Goal: Task Accomplishment & Management: Manage account settings

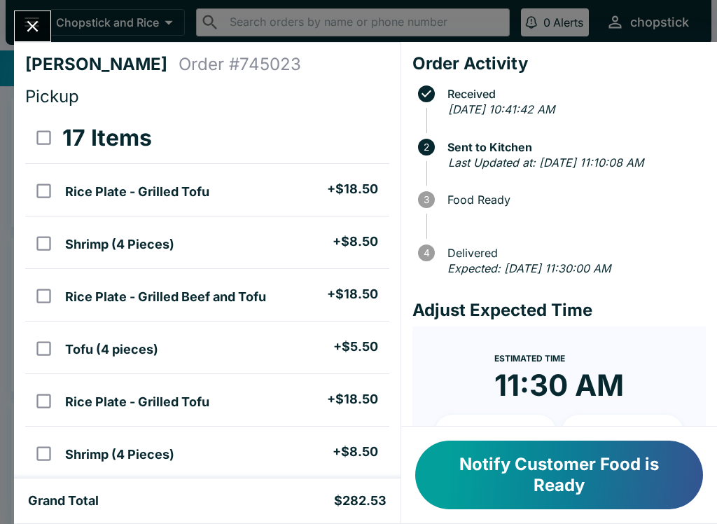
click at [36, 186] on input "orders table" at bounding box center [44, 191] width 32 height 32
checkbox input "true"
click at [42, 256] on input "orders table" at bounding box center [44, 244] width 32 height 32
checkbox input "true"
click at [42, 311] on input "orders table" at bounding box center [44, 296] width 32 height 32
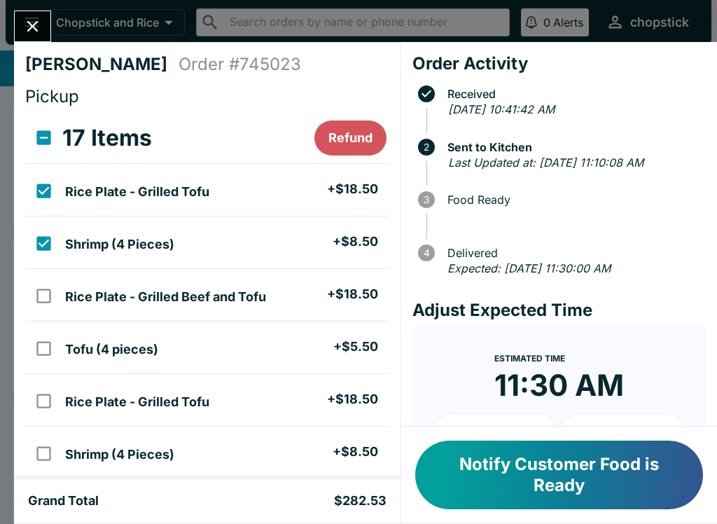
checkbox input "true"
click at [39, 359] on input "orders table" at bounding box center [44, 349] width 32 height 32
checkbox input "true"
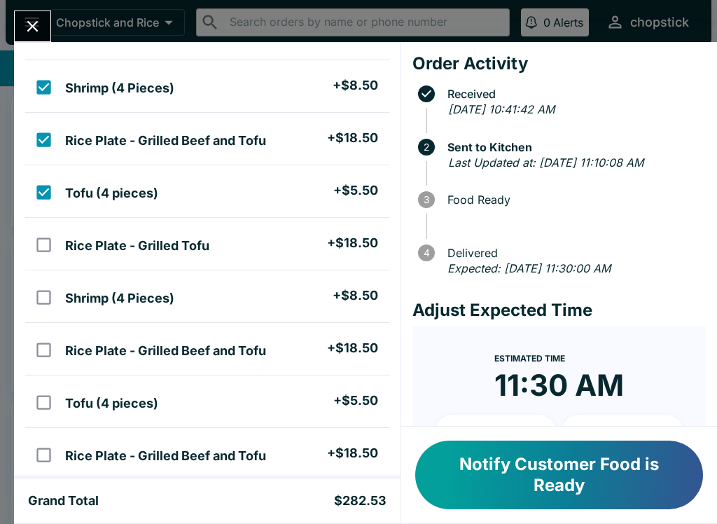
scroll to position [156, 0]
click at [44, 259] on input "orders table" at bounding box center [44, 245] width 32 height 32
checkbox input "true"
click at [59, 296] on input "orders table" at bounding box center [44, 298] width 32 height 32
checkbox input "true"
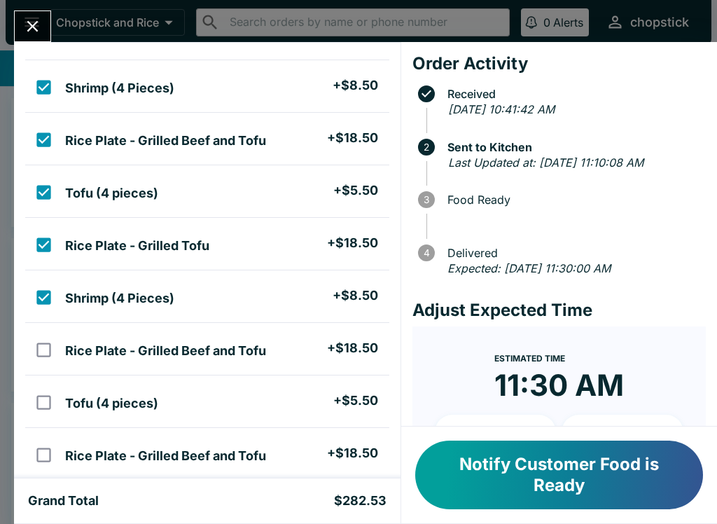
click at [29, 364] on input "orders table" at bounding box center [44, 350] width 32 height 32
checkbox input "true"
click at [48, 406] on input "orders table" at bounding box center [44, 403] width 32 height 32
checkbox input "true"
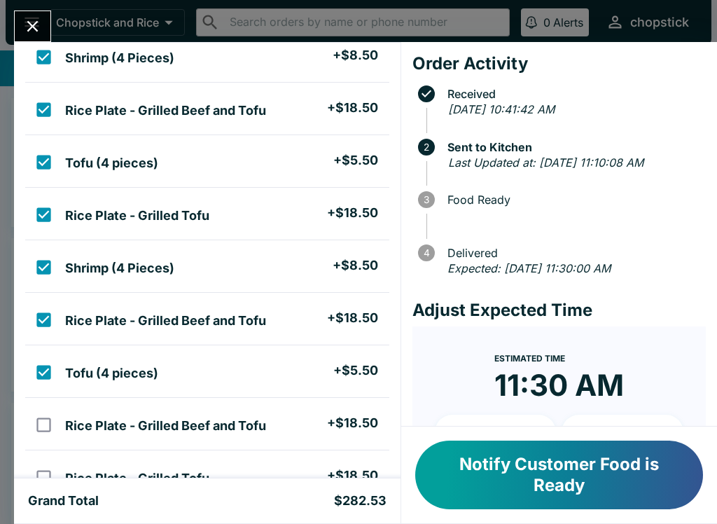
scroll to position [184, 0]
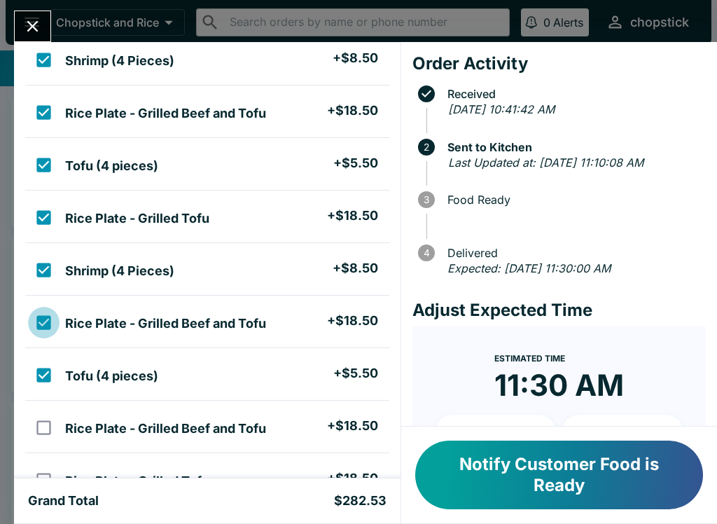
click at [57, 317] on input "orders table" at bounding box center [44, 323] width 32 height 32
checkbox input "false"
click at [44, 275] on input "orders table" at bounding box center [44, 270] width 32 height 32
checkbox input "false"
click at [37, 221] on input "orders table" at bounding box center [44, 218] width 32 height 32
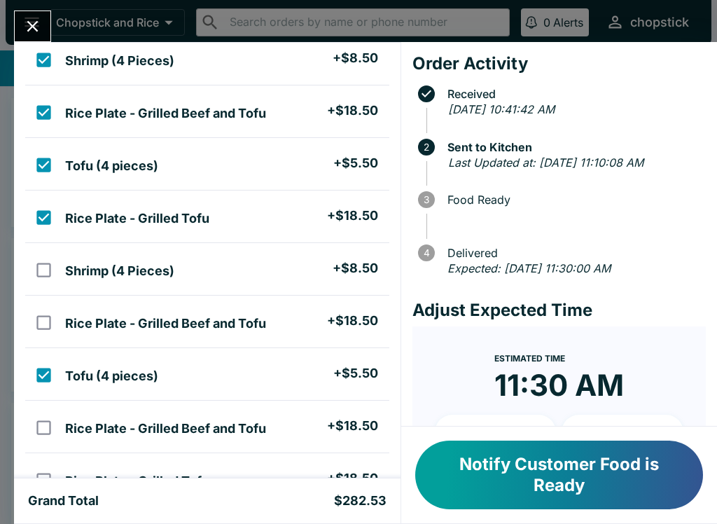
checkbox input "false"
click at [44, 158] on input "orders table" at bounding box center [44, 165] width 32 height 32
checkbox input "false"
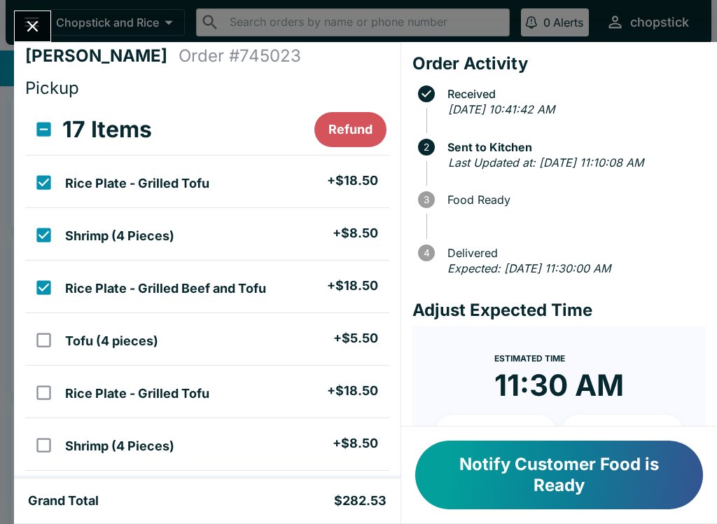
scroll to position [7, 0]
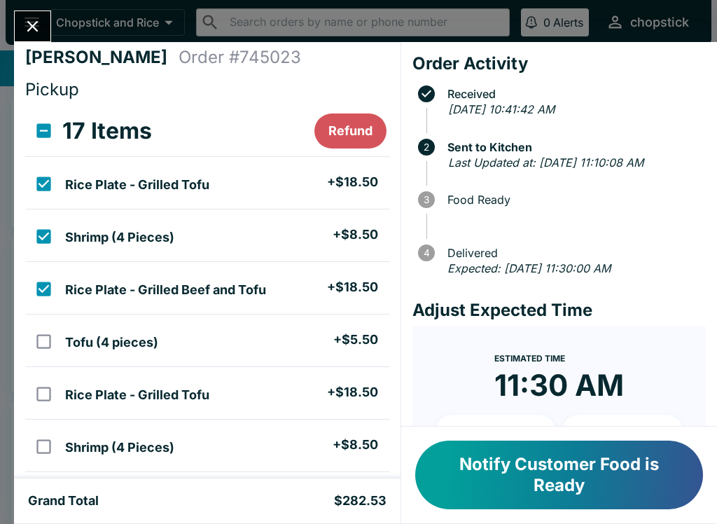
click at [42, 288] on input "orders table" at bounding box center [44, 289] width 32 height 32
checkbox input "false"
click at [52, 243] on input "orders table" at bounding box center [44, 237] width 32 height 32
checkbox input "false"
click at [46, 187] on input "orders table" at bounding box center [44, 184] width 32 height 32
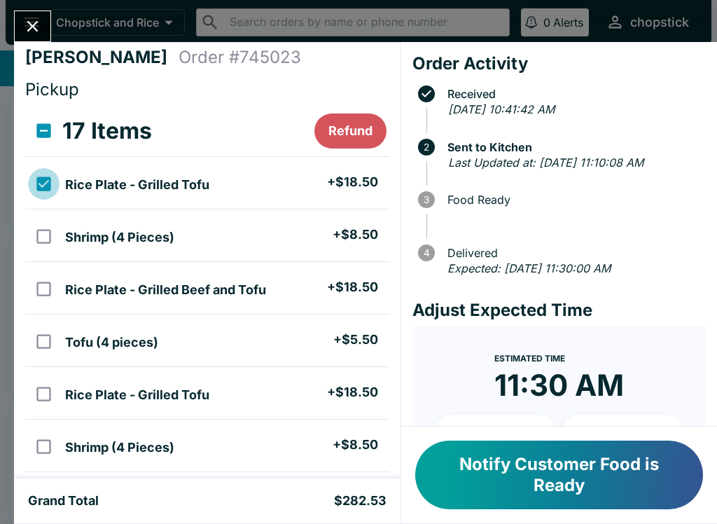
checkbox input "false"
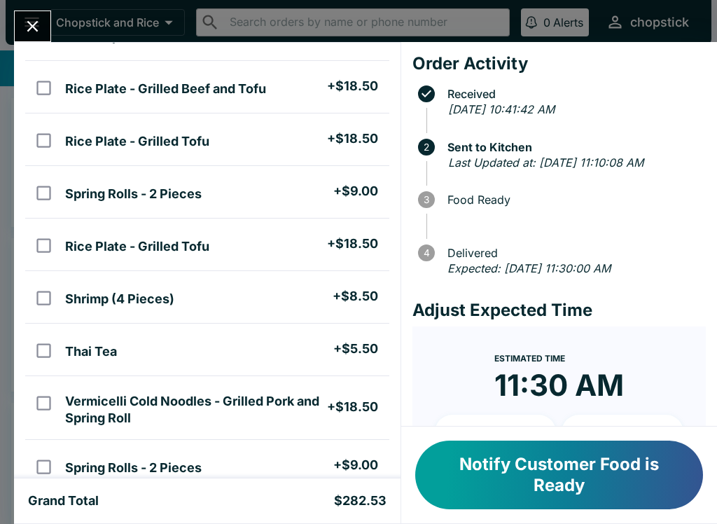
scroll to position [477, 0]
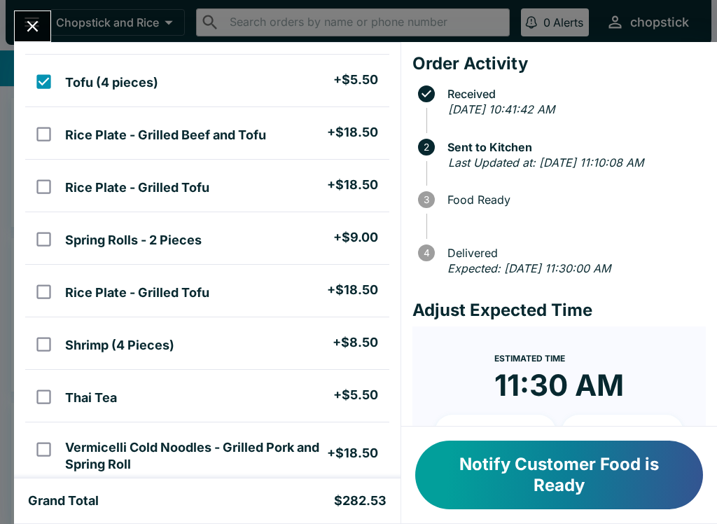
click at [202, 141] on h5 "Rice Plate - Grilled Beef and Tofu" at bounding box center [165, 135] width 201 height 17
checkbox input "true"
click at [244, 208] on td "Rice Plate - Grilled Tofu + $18.50" at bounding box center [224, 186] width 329 height 53
checkbox input "true"
click at [247, 151] on ul "Rice Plate - Grilled Beef and Tofu + $18.50" at bounding box center [224, 133] width 329 height 41
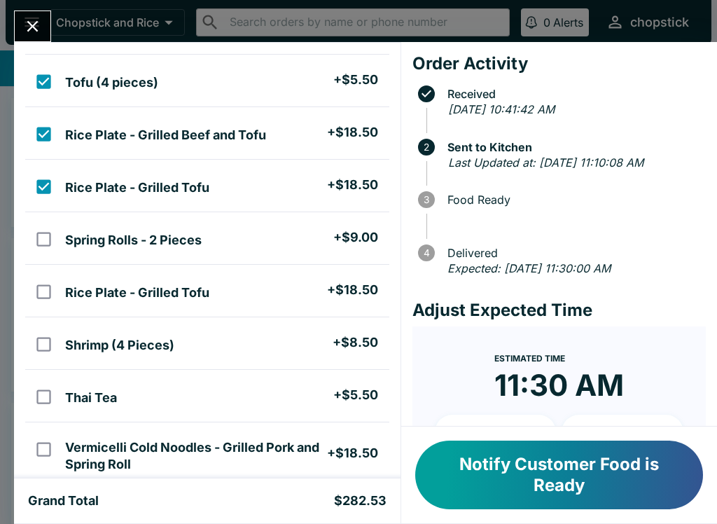
checkbox input "false"
click at [240, 88] on li "Tofu (4 pieces) + $5.50" at bounding box center [224, 80] width 329 height 29
checkbox input "false"
click at [175, 239] on h5 "Spring Rolls - 2 Pieces" at bounding box center [133, 240] width 137 height 17
checkbox input "true"
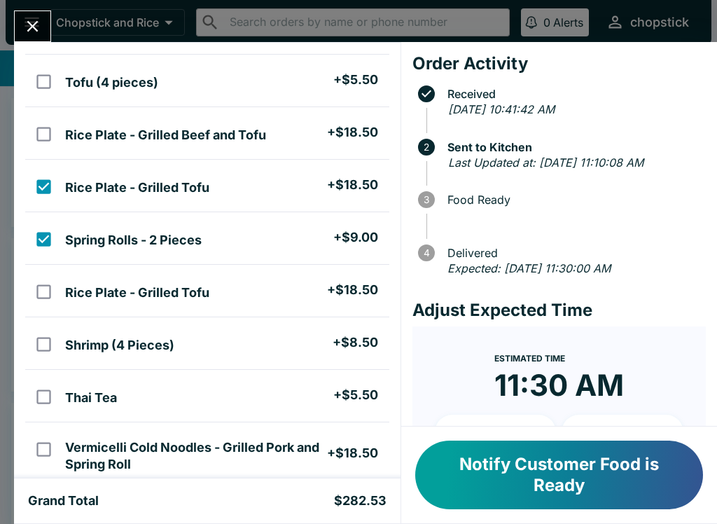
click at [191, 195] on h5 "Rice Plate - Grilled Tofu" at bounding box center [137, 187] width 144 height 17
checkbox input "false"
click at [185, 306] on ul "Rice Plate - Grilled Tofu + $18.50" at bounding box center [224, 290] width 329 height 41
checkbox input "true"
click at [227, 245] on li "Spring Rolls - 2 Pieces + $9.00" at bounding box center [224, 237] width 329 height 29
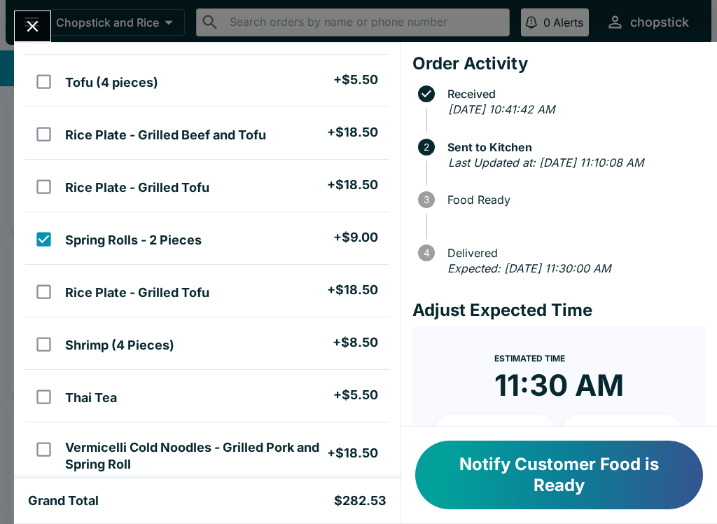
checkbox input "false"
click at [155, 345] on h5 "Shrimp (4 Pieces)" at bounding box center [119, 345] width 109 height 17
checkbox input "true"
click at [224, 298] on li "Rice Plate - Grilled Tofu + $18.50" at bounding box center [224, 290] width 329 height 29
checkbox input "false"
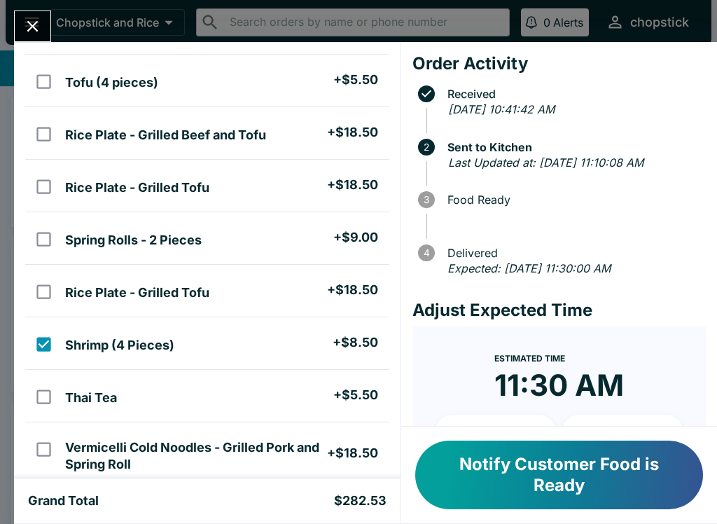
click at [164, 359] on ul "Shrimp (4 Pieces) + $8.50" at bounding box center [224, 343] width 329 height 41
checkbox input "false"
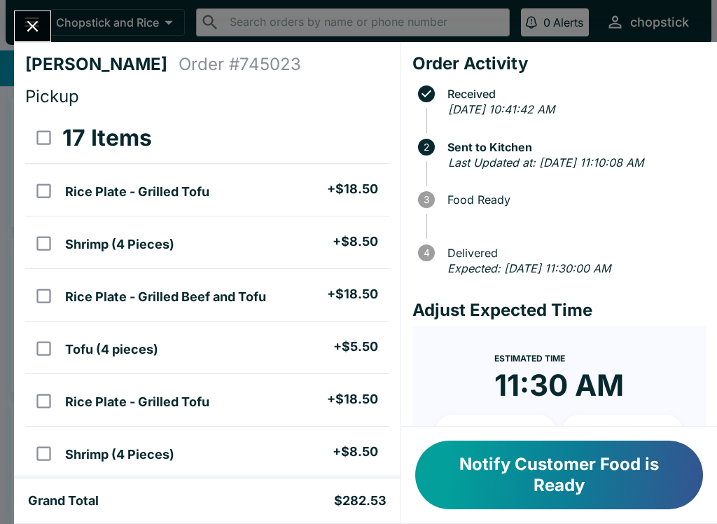
scroll to position [0, 0]
click at [55, 24] on div "[PERSON_NAME] Order # 745023 Pickup 17 Items Rice Plate - Grilled Tofu + $18.50…" at bounding box center [358, 262] width 717 height 524
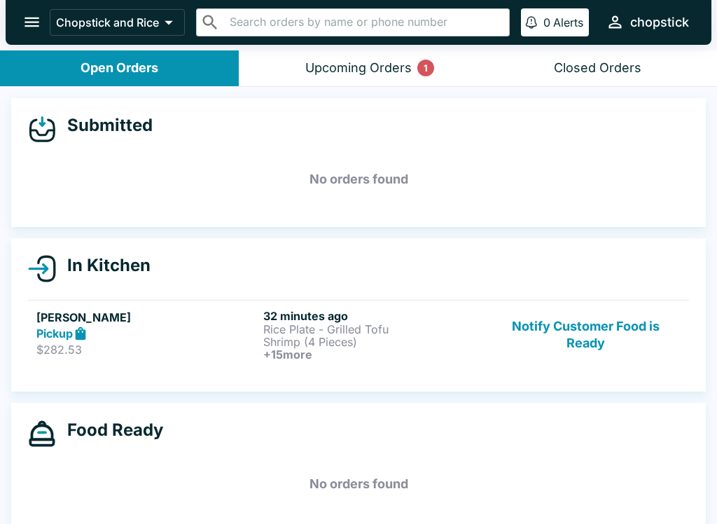
click at [358, 348] on h6 "+ 15 more" at bounding box center [373, 354] width 221 height 13
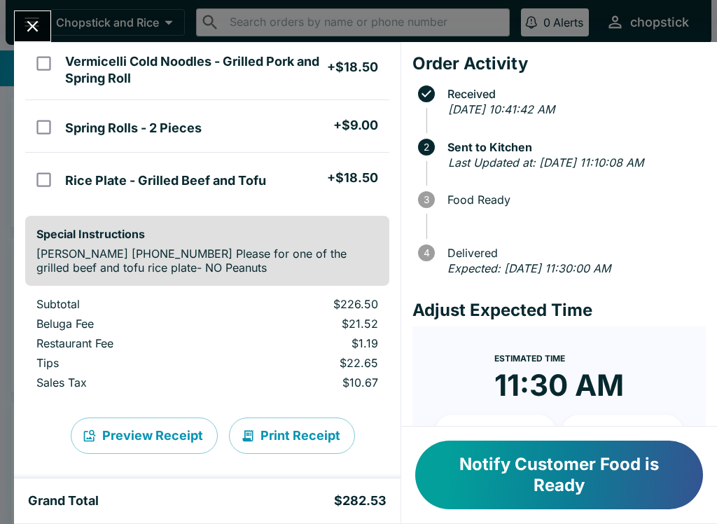
scroll to position [862, 0]
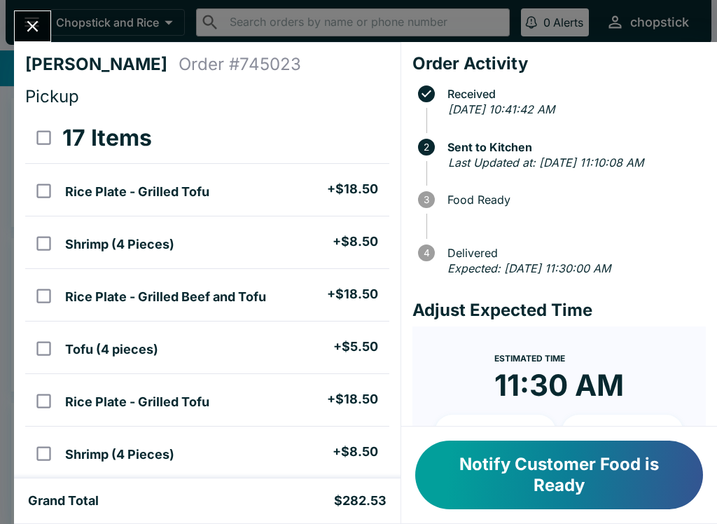
click at [51, 17] on div at bounding box center [32, 27] width 37 height 32
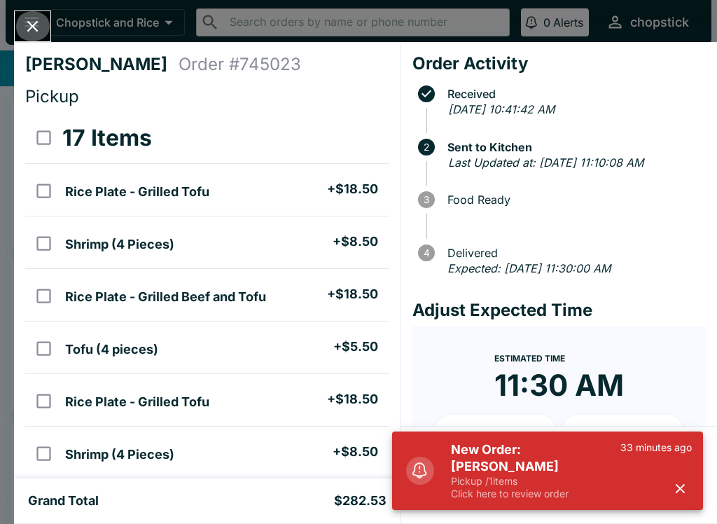
click at [29, 27] on icon "Close" at bounding box center [32, 26] width 19 height 19
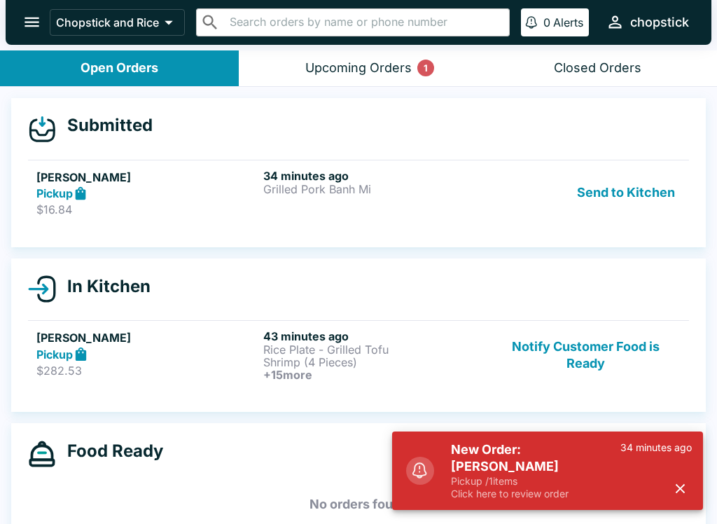
click at [194, 181] on h5 "[PERSON_NAME]" at bounding box center [146, 177] width 221 height 17
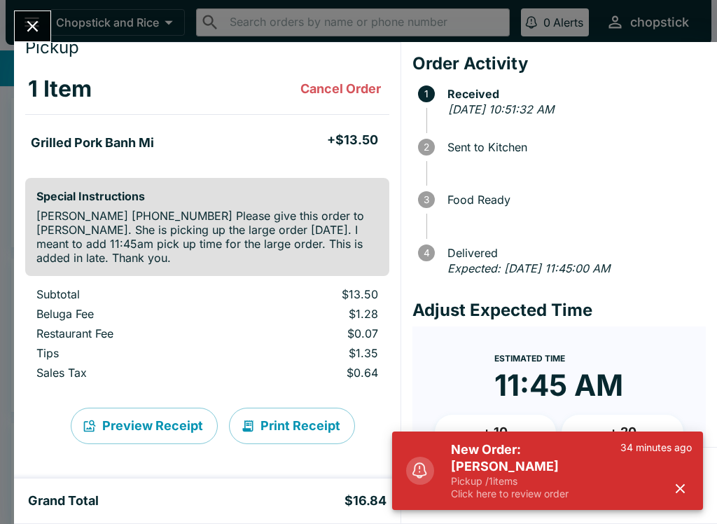
scroll to position [49, 0]
click at [580, 470] on h5 "New Order: [PERSON_NAME]" at bounding box center [535, 458] width 169 height 34
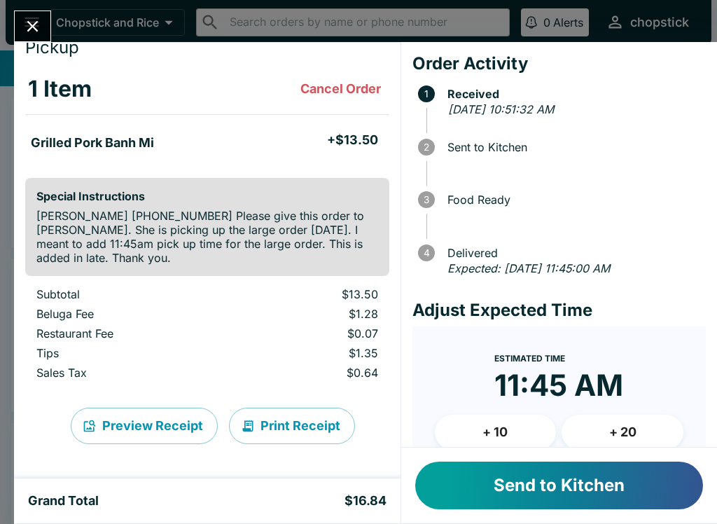
click at [565, 478] on button "Send to Kitchen" at bounding box center [559, 486] width 288 height 48
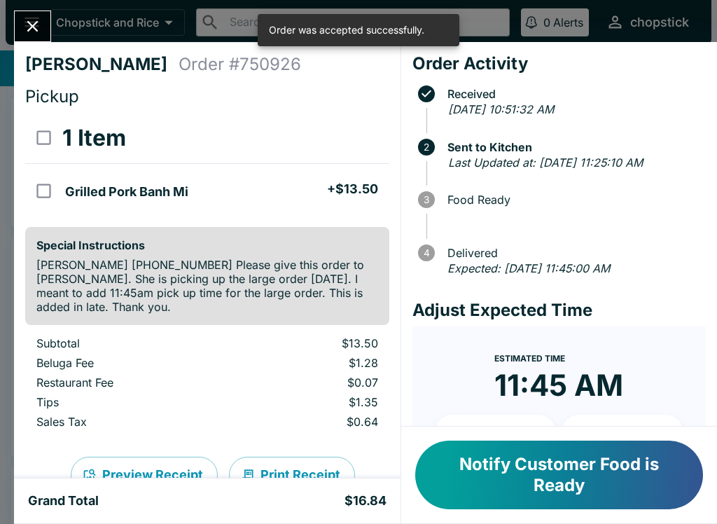
scroll to position [0, 0]
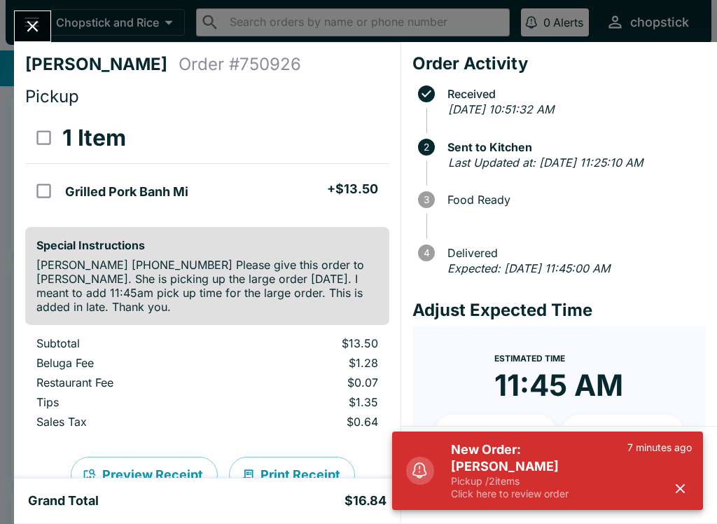
click at [511, 508] on div "New Order: [PERSON_NAME] Pickup / 2 items Click here to review order 7 minutes …" at bounding box center [547, 470] width 311 height 78
click at [527, 480] on p "Pickup / 2 items" at bounding box center [539, 481] width 176 height 13
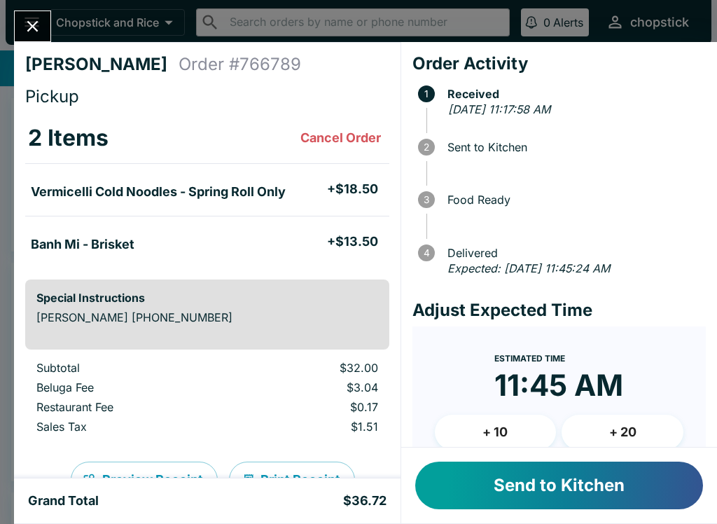
click at [469, 496] on button "Send to Kitchen" at bounding box center [559, 486] width 288 height 48
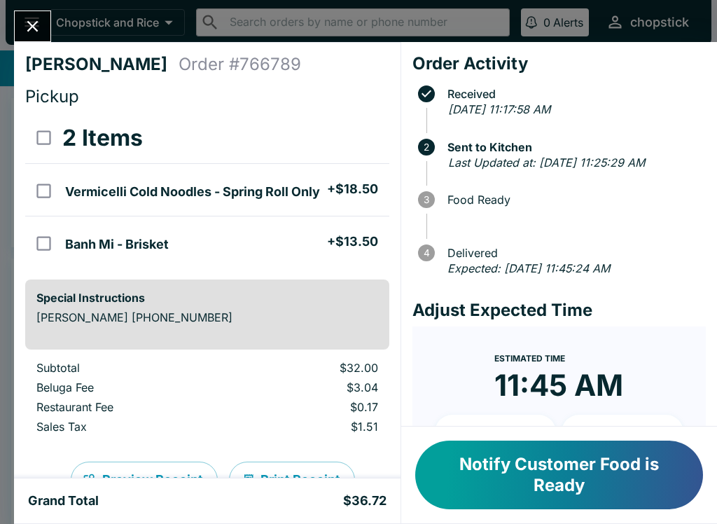
click at [27, 21] on icon "Close" at bounding box center [32, 26] width 19 height 19
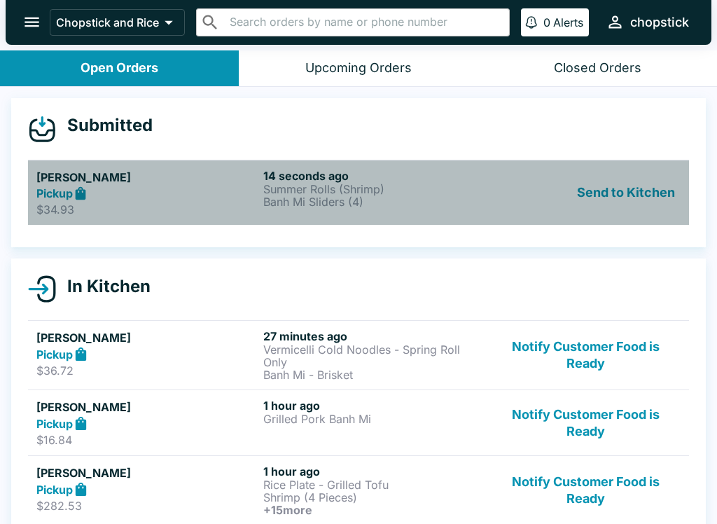
click at [292, 176] on h6 "14 seconds ago" at bounding box center [373, 176] width 221 height 14
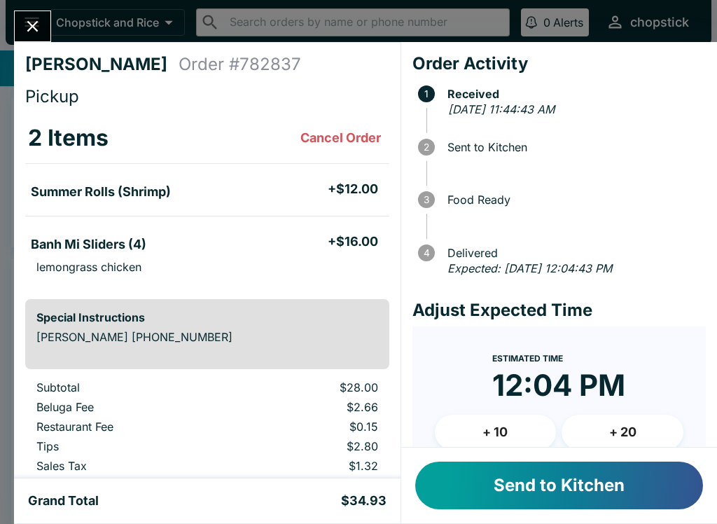
click at [492, 501] on button "Send to Kitchen" at bounding box center [559, 486] width 288 height 48
